Goal: Information Seeking & Learning: Learn about a topic

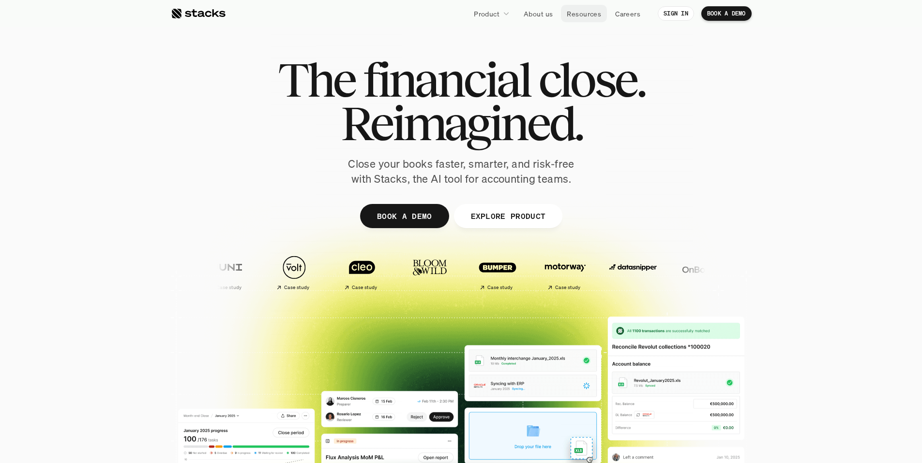
click at [583, 15] on p "Resources" at bounding box center [583, 14] width 34 height 10
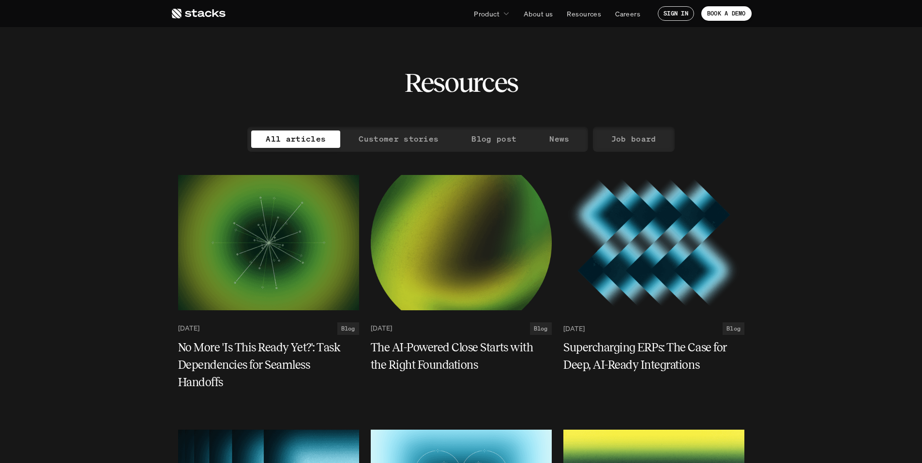
click at [630, 144] on p "Job board" at bounding box center [633, 139] width 45 height 14
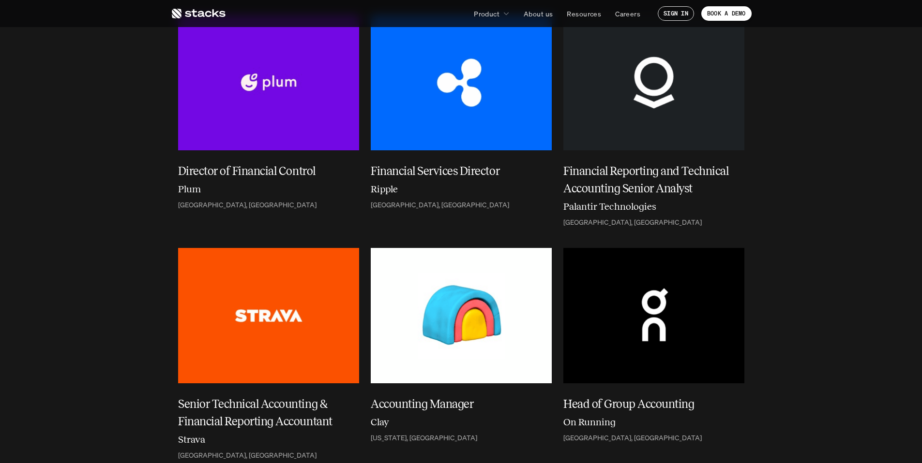
scroll to position [596, 0]
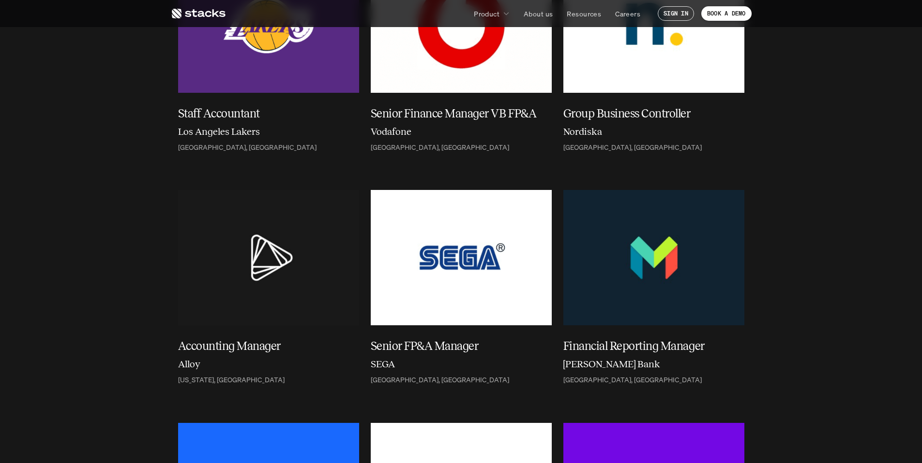
scroll to position [260, 0]
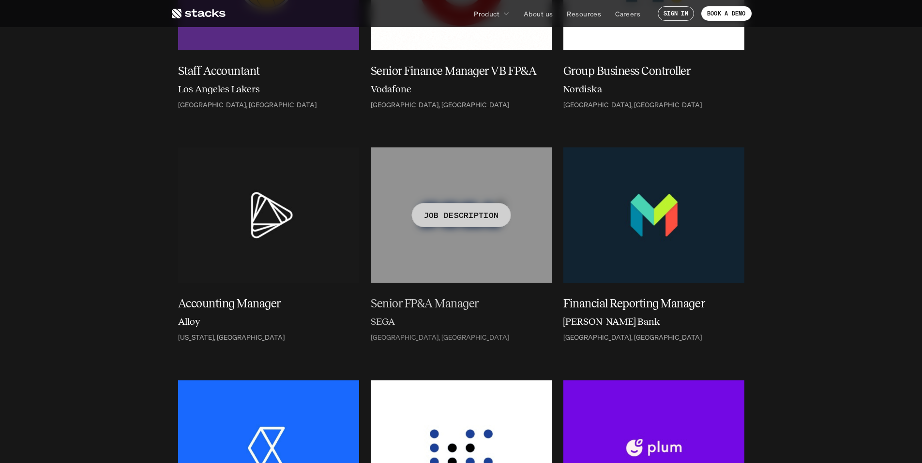
click at [401, 304] on h5 "Senior FP&A Manager" at bounding box center [455, 303] width 169 height 17
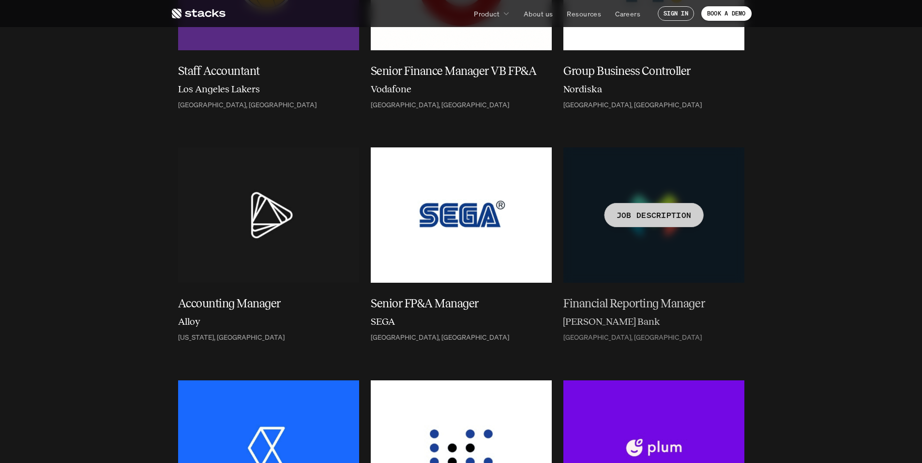
click at [662, 223] on div "JOB DESCRIPTION" at bounding box center [653, 215] width 99 height 24
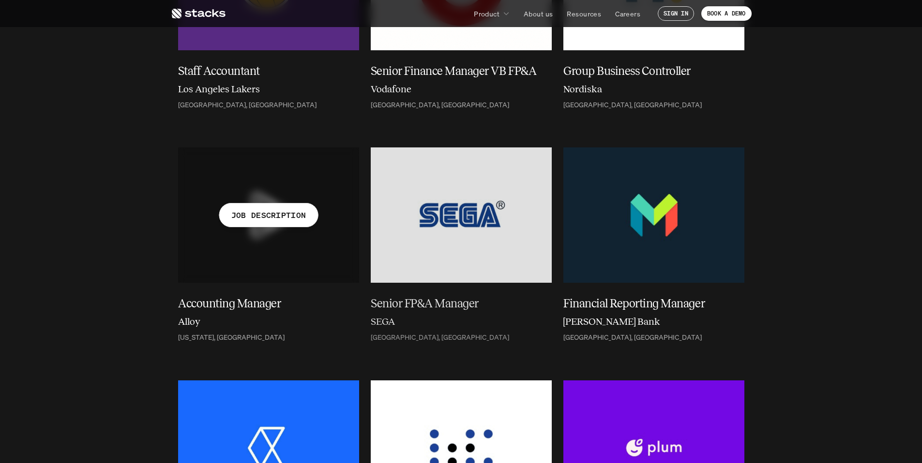
click at [277, 210] on p "JOB DESCRIPTION" at bounding box center [268, 216] width 75 height 14
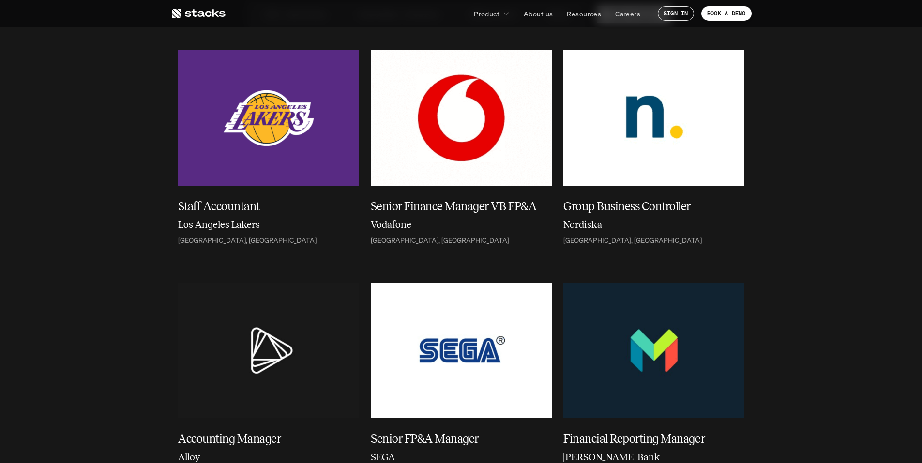
scroll to position [114, 0]
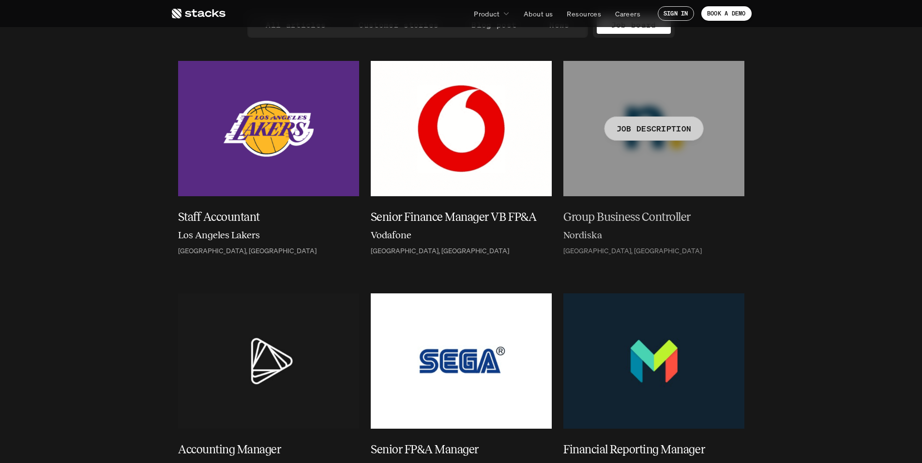
click at [667, 135] on div "JOB DESCRIPTION" at bounding box center [653, 129] width 99 height 24
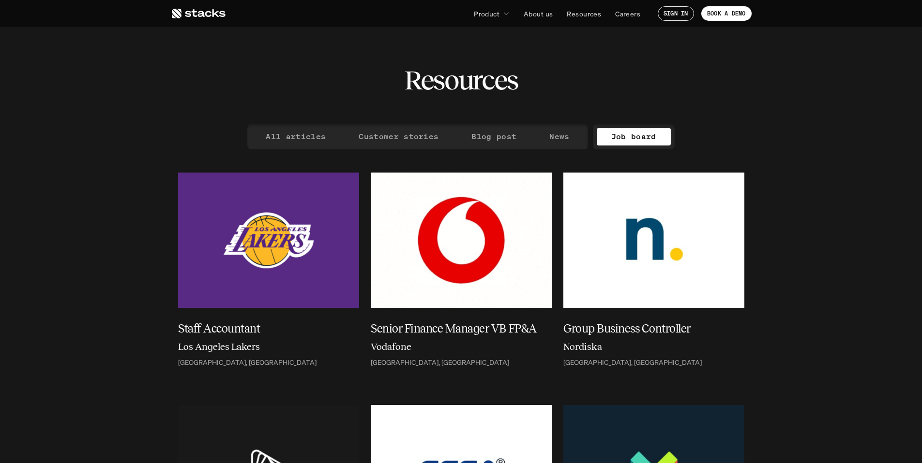
scroll to position [0, 0]
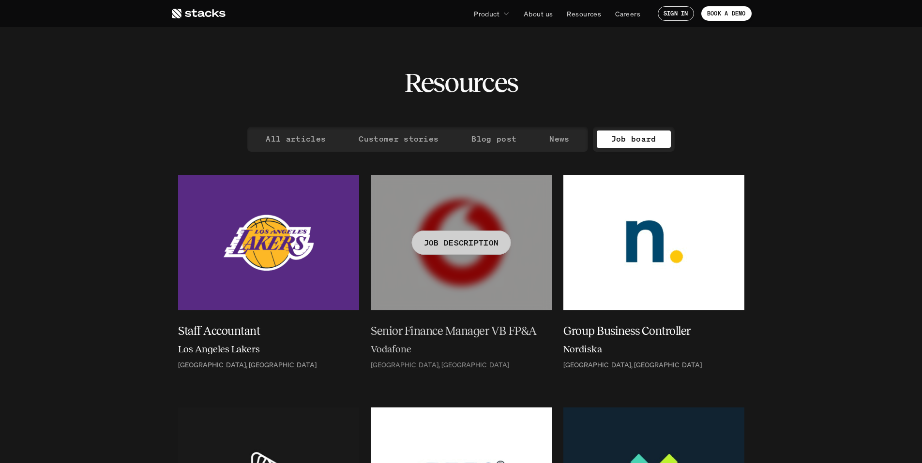
click at [520, 204] on div at bounding box center [461, 242] width 181 height 135
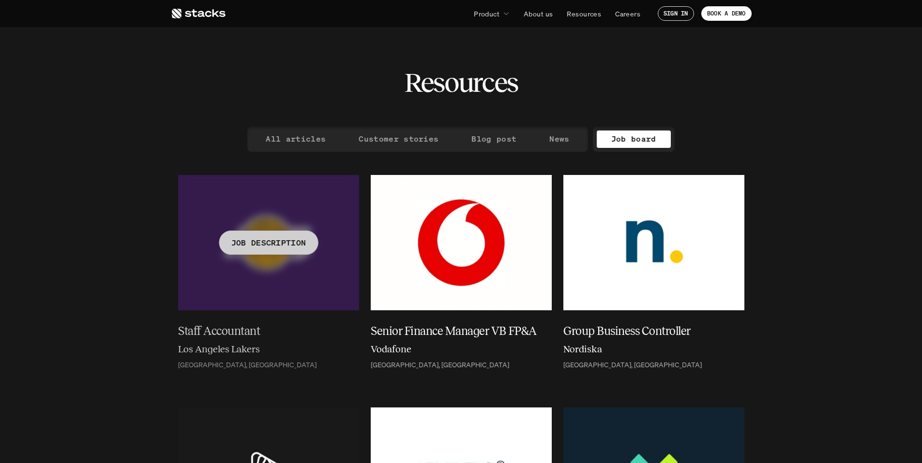
click at [327, 233] on div at bounding box center [268, 242] width 181 height 135
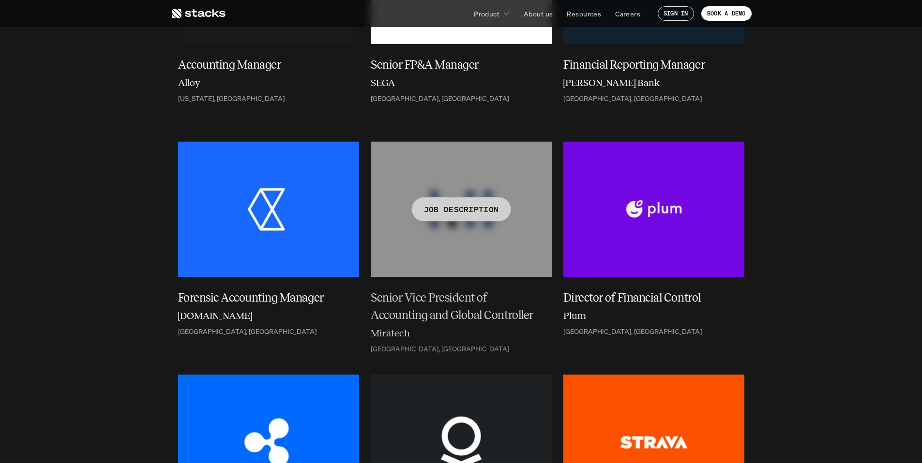
scroll to position [266, 0]
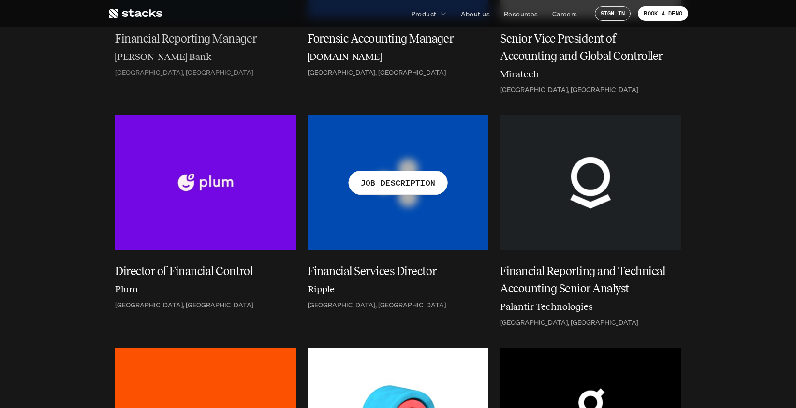
scroll to position [246, 0]
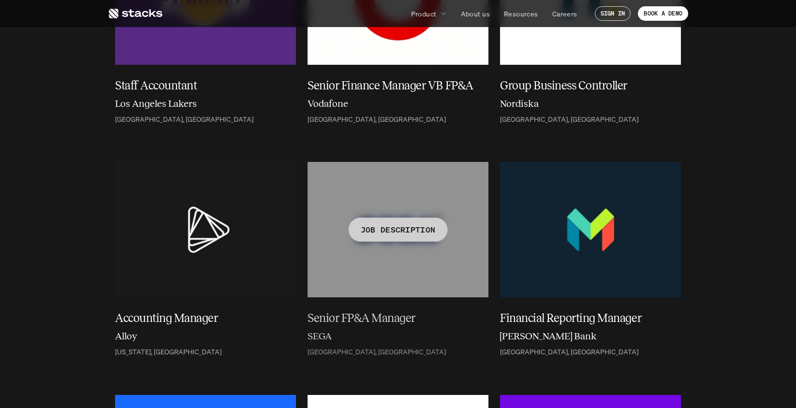
click at [391, 253] on div at bounding box center [398, 229] width 181 height 135
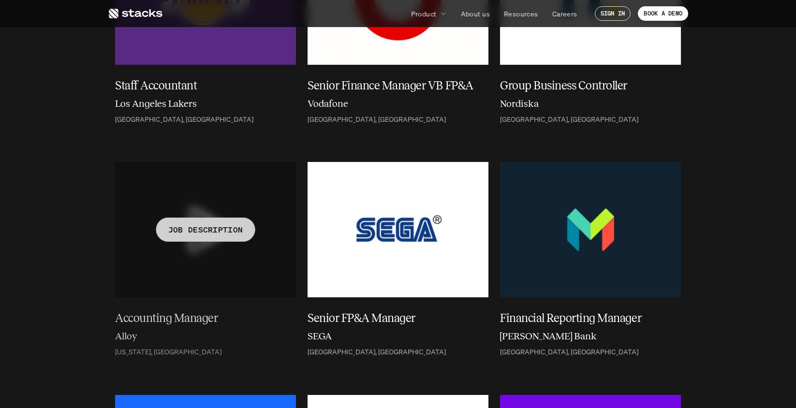
click at [179, 251] on div at bounding box center [205, 229] width 181 height 135
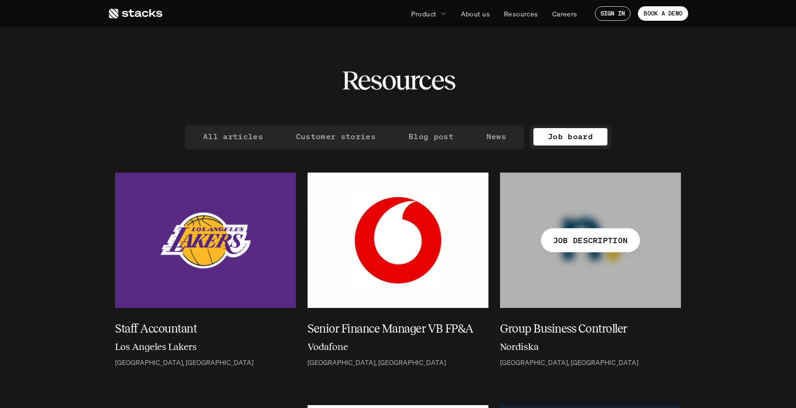
scroll to position [2, 0]
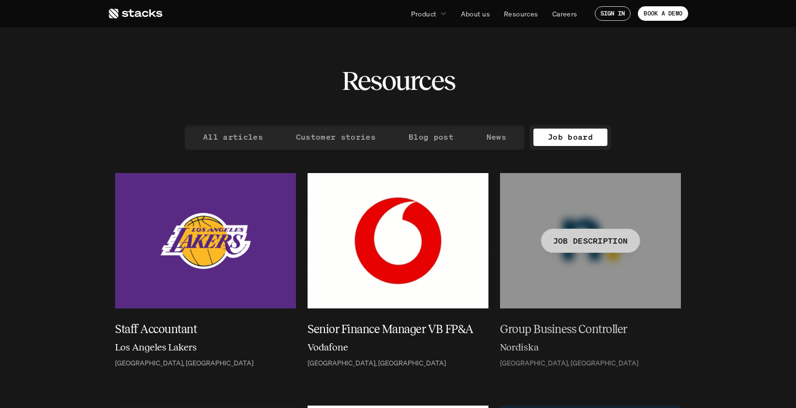
click at [586, 225] on div at bounding box center [590, 240] width 181 height 135
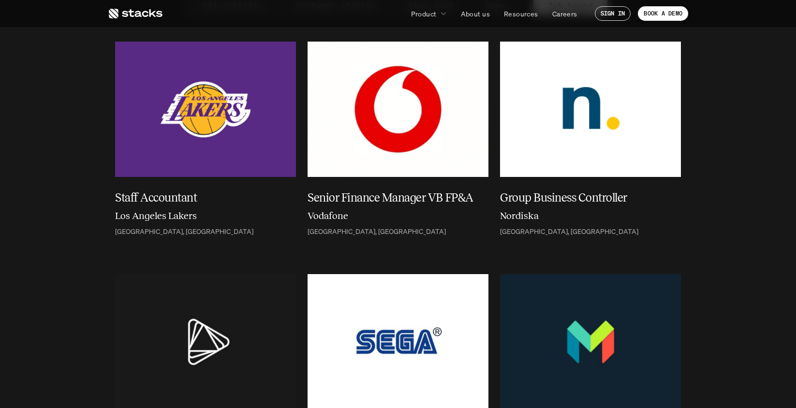
scroll to position [122, 0]
